Goal: Task Accomplishment & Management: Manage account settings

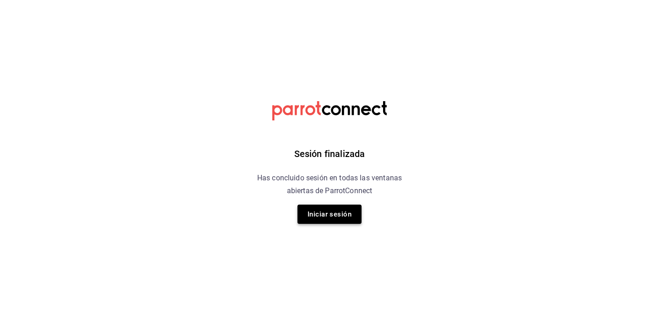
click at [322, 220] on button "Iniciar sesión" at bounding box center [330, 214] width 64 height 19
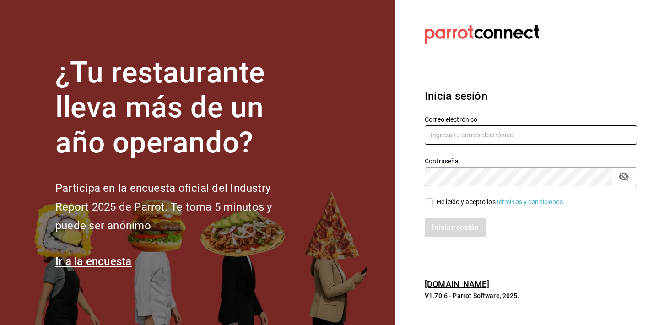
type input "[EMAIL_ADDRESS][DOMAIN_NAME]"
click at [441, 200] on div "He leído y acepto los Términos y condiciones." at bounding box center [501, 202] width 128 height 10
click at [433, 200] on input "He leído y acepto los Términos y condiciones." at bounding box center [429, 202] width 8 height 8
checkbox input "true"
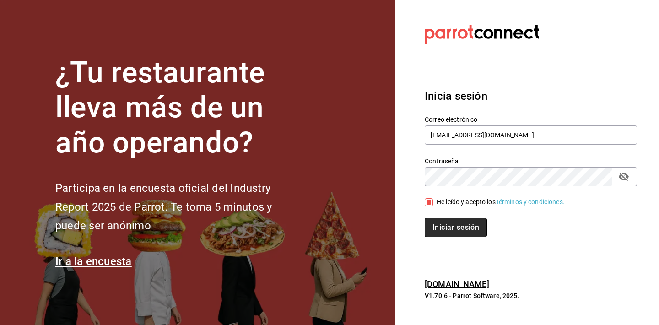
click at [444, 222] on button "Iniciar sesión" at bounding box center [456, 227] width 62 height 19
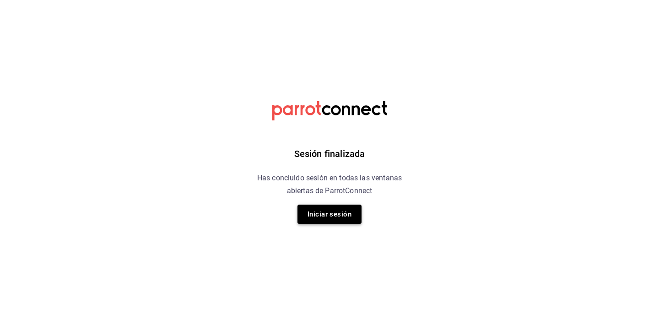
click at [336, 211] on button "Iniciar sesión" at bounding box center [330, 214] width 64 height 19
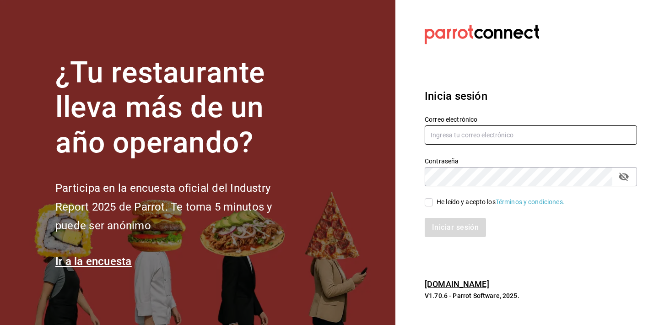
type input "comunnnnnnnn@gmail.com"
click at [429, 206] on label "He leído y acepto los Términos y condiciones." at bounding box center [495, 202] width 140 height 10
click at [429, 206] on input "He leído y acepto los Términos y condiciones." at bounding box center [429, 202] width 8 height 8
checkbox input "true"
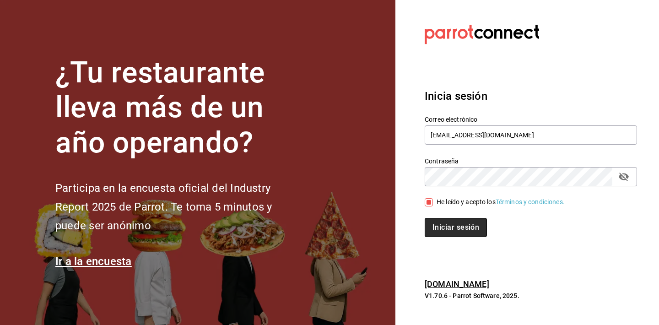
click at [440, 223] on button "Iniciar sesión" at bounding box center [456, 227] width 62 height 19
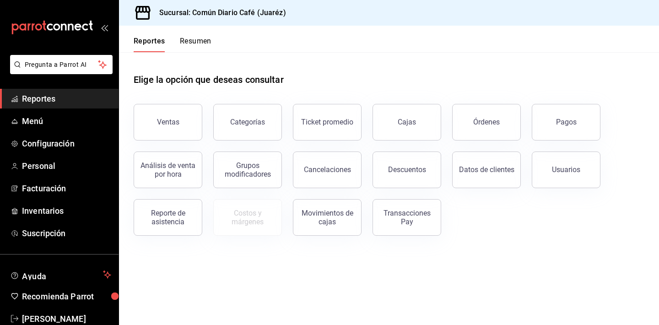
click at [202, 40] on button "Resumen" at bounding box center [196, 45] width 32 height 16
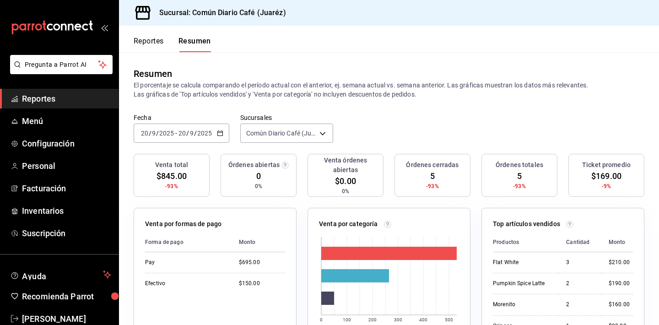
click at [516, 1] on div "Sucursal: Común Diario Café (Juaréz)" at bounding box center [389, 13] width 540 height 26
click at [73, 98] on span "Reportes" at bounding box center [66, 98] width 89 height 12
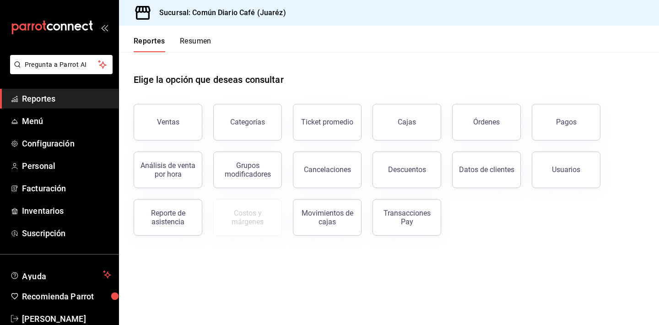
click at [190, 48] on button "Resumen" at bounding box center [196, 45] width 32 height 16
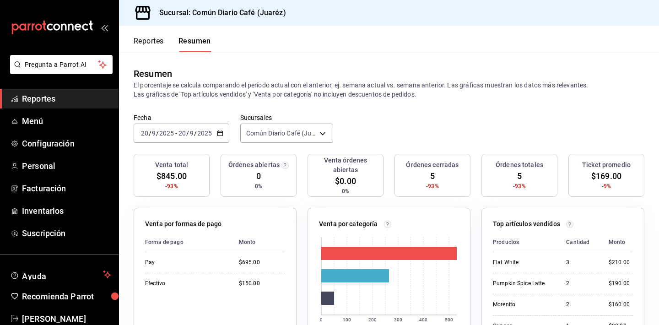
click at [379, 62] on div "Resumen El porcentaje se calcula comparando el período actual con el anterior, …" at bounding box center [389, 82] width 540 height 61
